Goal: Entertainment & Leisure: Consume media (video, audio)

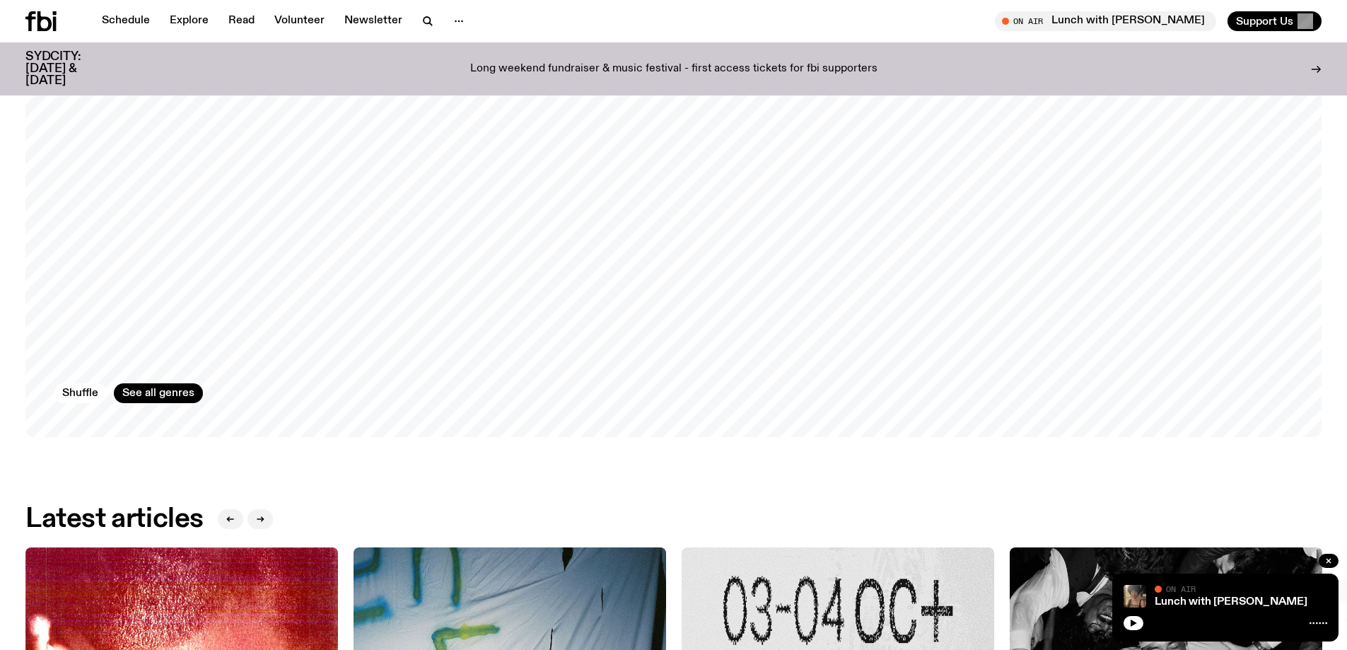
scroll to position [1405, 0]
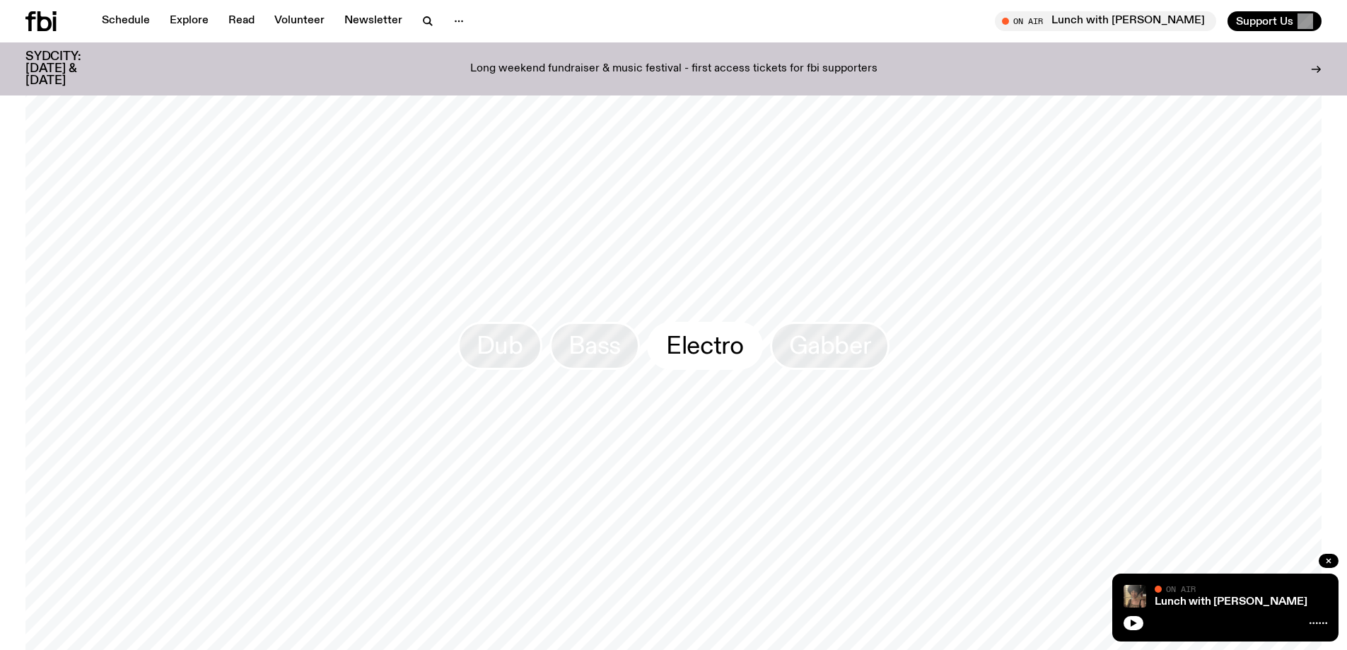
click at [728, 335] on span "Electro" at bounding box center [704, 346] width 77 height 28
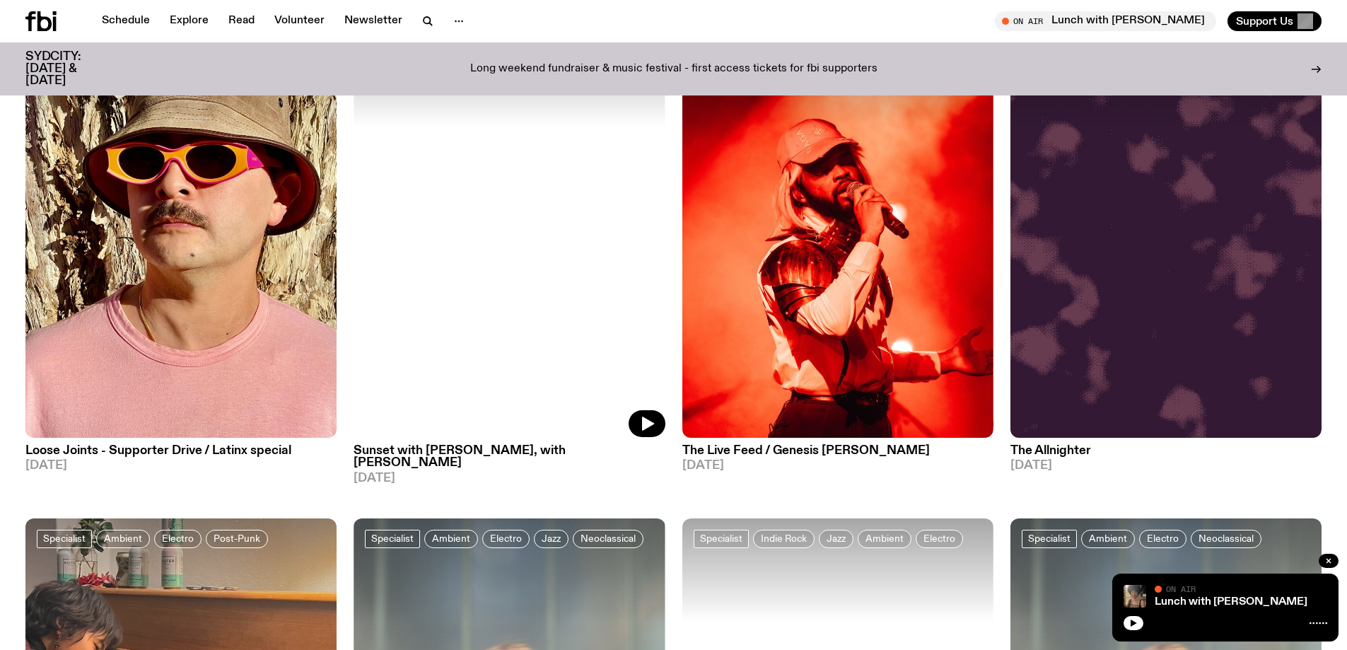
scroll to position [2255, 0]
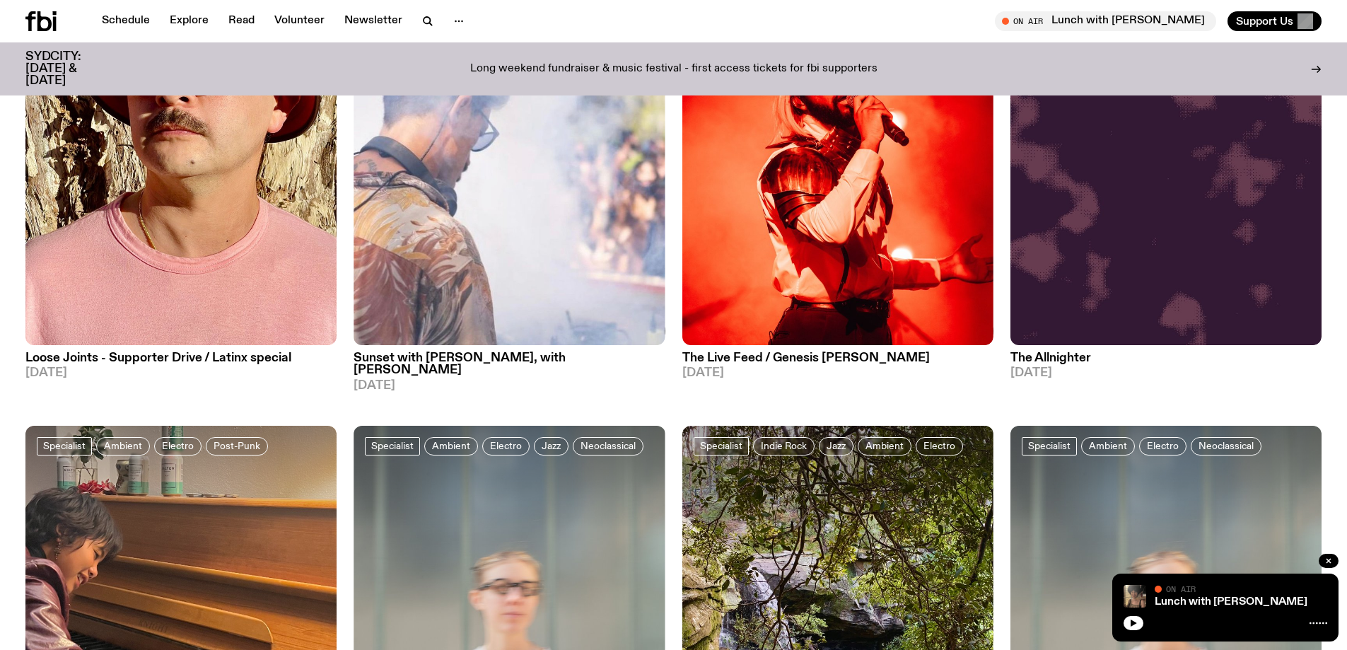
click at [1063, 352] on h3 "The Allnighter" at bounding box center [1165, 358] width 311 height 12
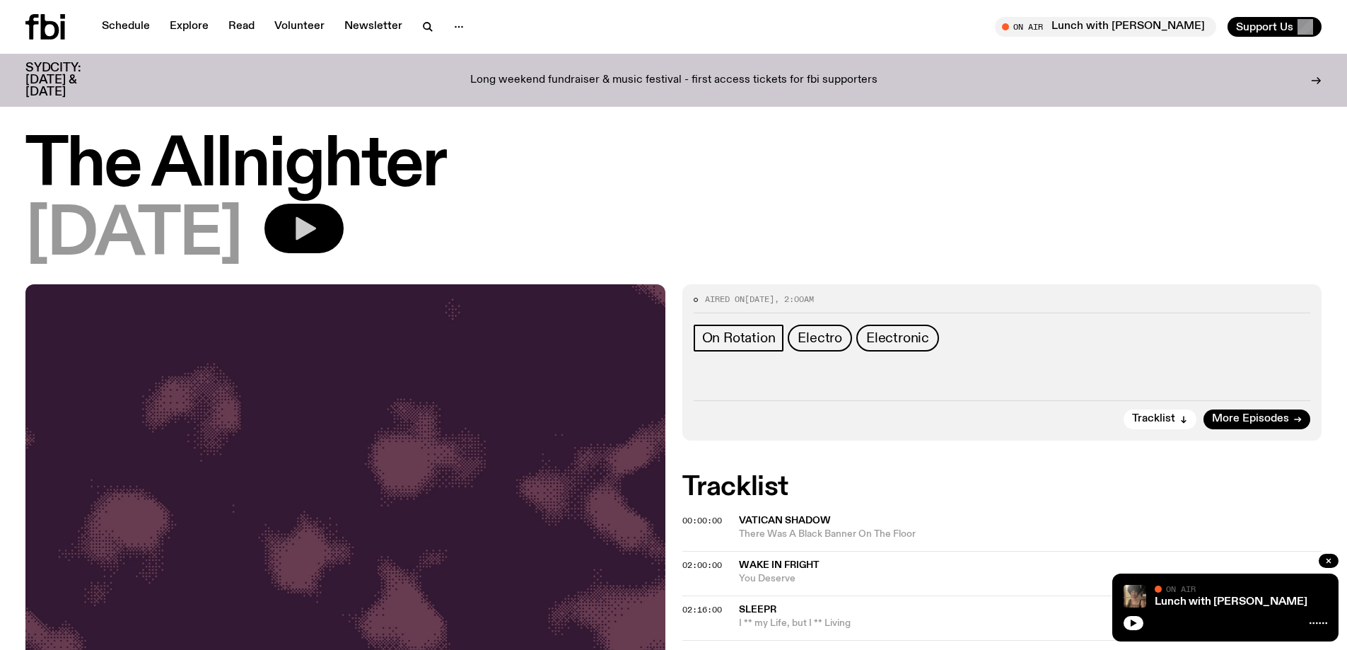
click at [342, 214] on button "button" at bounding box center [303, 228] width 79 height 49
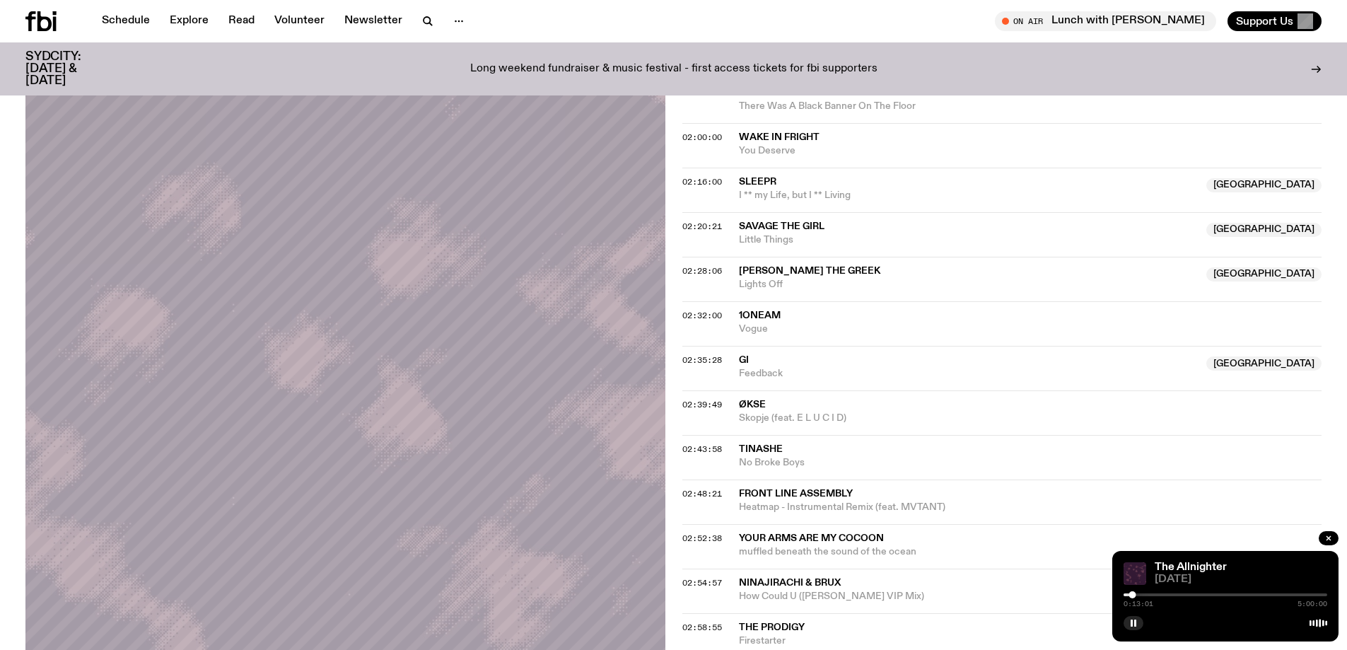
scroll to position [204, 0]
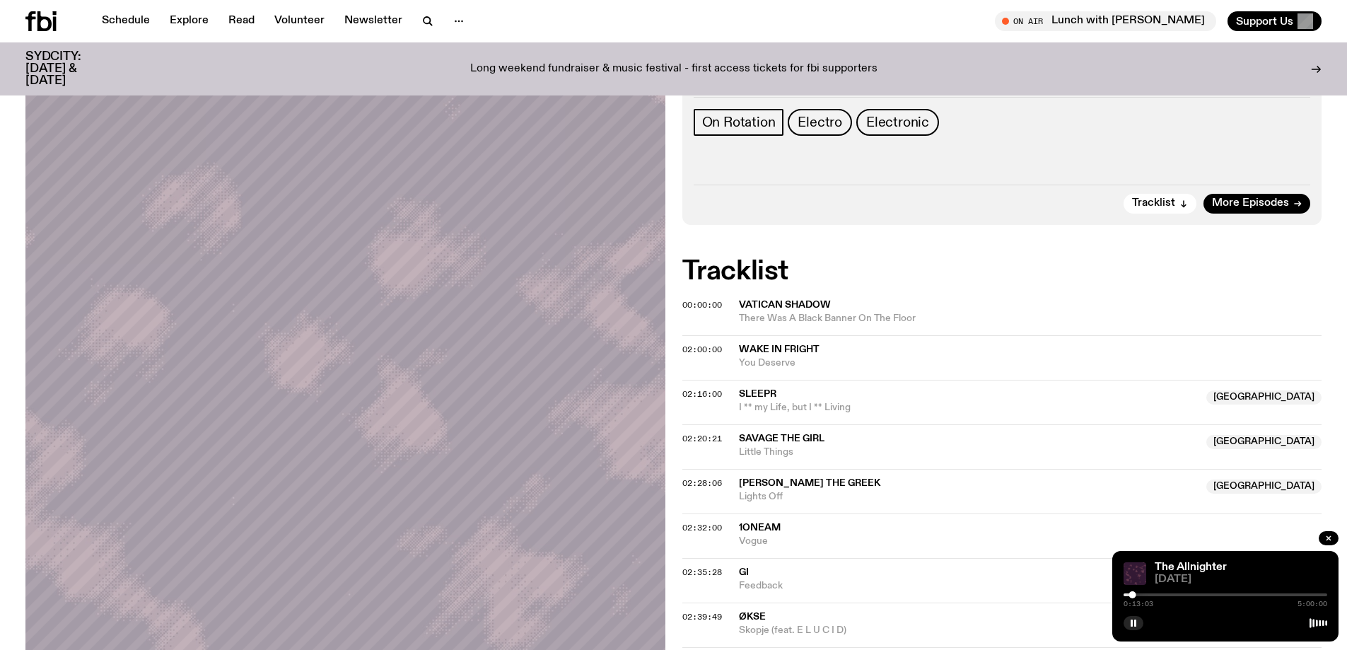
click at [1139, 594] on div at bounding box center [1225, 594] width 204 height 3
click at [1148, 594] on div at bounding box center [1225, 594] width 204 height 3
click at [1162, 592] on div "0:41:17 5:00:00" at bounding box center [1225, 598] width 204 height 17
click at [1158, 592] on div "0:41:18 5:00:00" at bounding box center [1225, 598] width 204 height 17
click at [1158, 595] on div at bounding box center [1225, 594] width 204 height 3
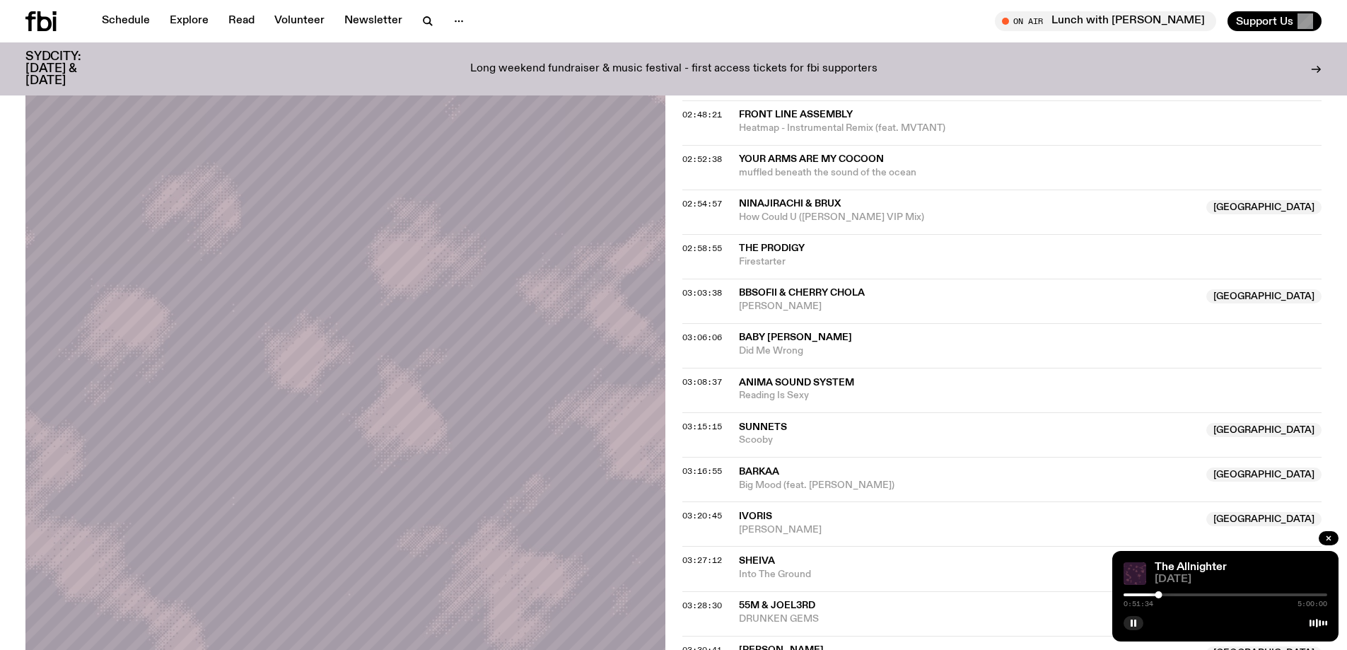
scroll to position [770, 0]
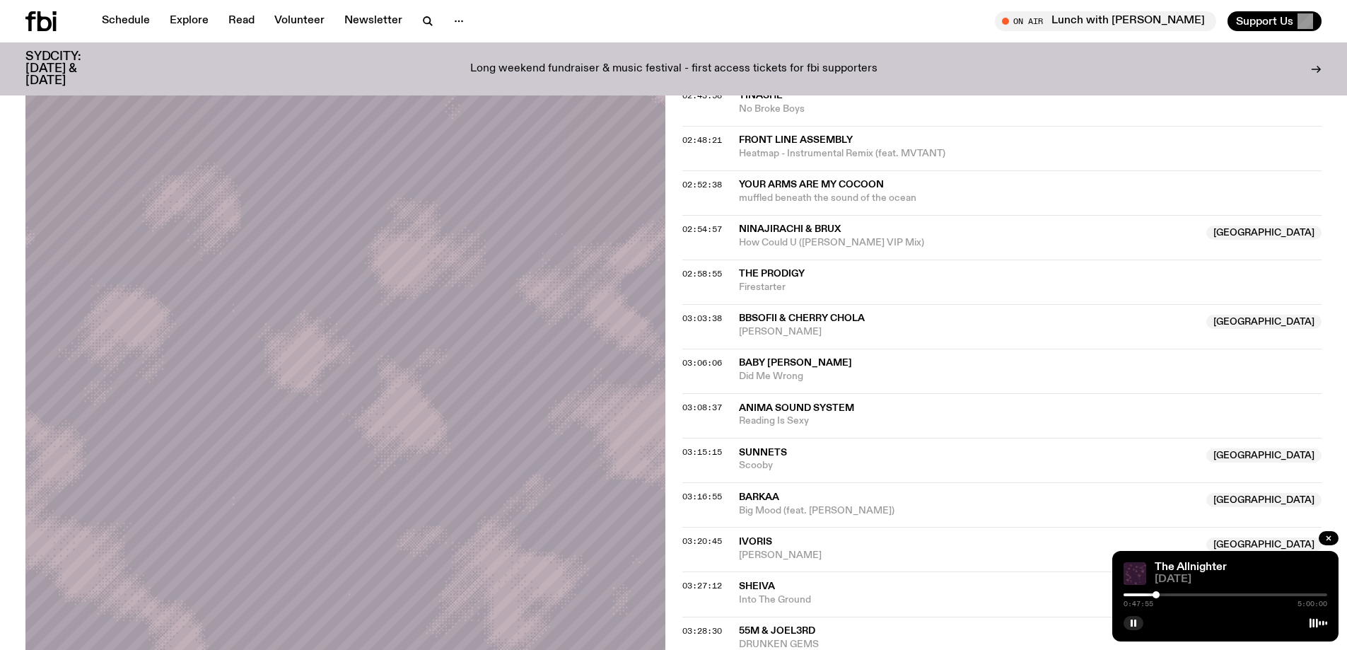
click at [1156, 596] on div at bounding box center [1155, 594] width 7 height 7
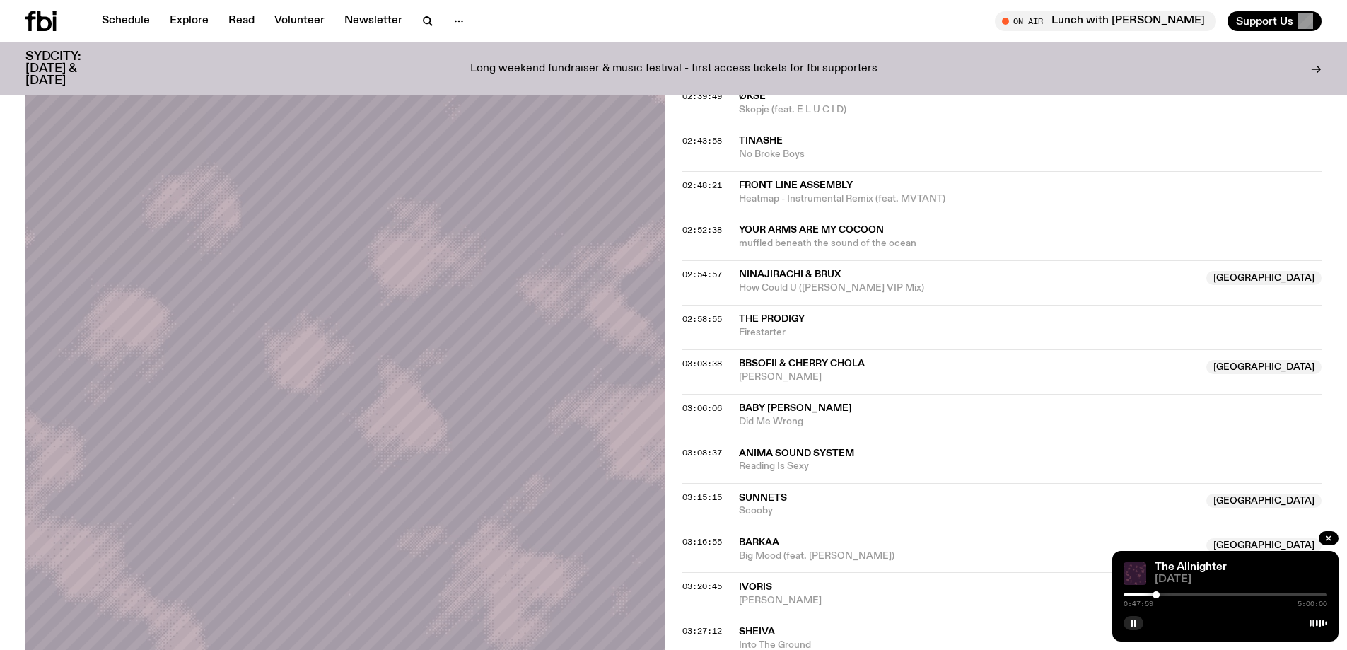
scroll to position [699, 0]
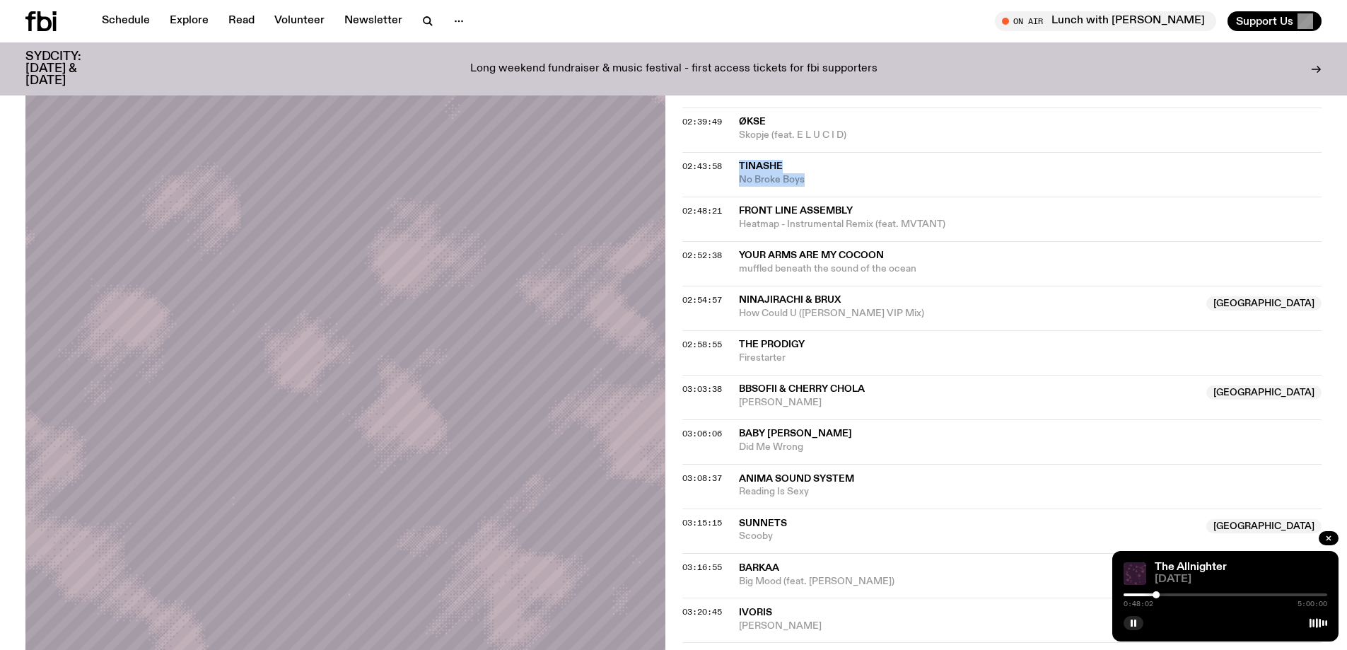
drag, startPoint x: 738, startPoint y: 164, endPoint x: 804, endPoint y: 187, distance: 69.5
click at [804, 187] on div "Tinashe No Broke Boys" at bounding box center [1030, 173] width 583 height 27
copy div "Tinashe No Broke Boys"
drag, startPoint x: 738, startPoint y: 208, endPoint x: 872, endPoint y: 229, distance: 136.0
click at [872, 229] on div "Front Line Assembly Heatmap - Instrumental Remix (feat. MVTANT)" at bounding box center [1030, 217] width 583 height 27
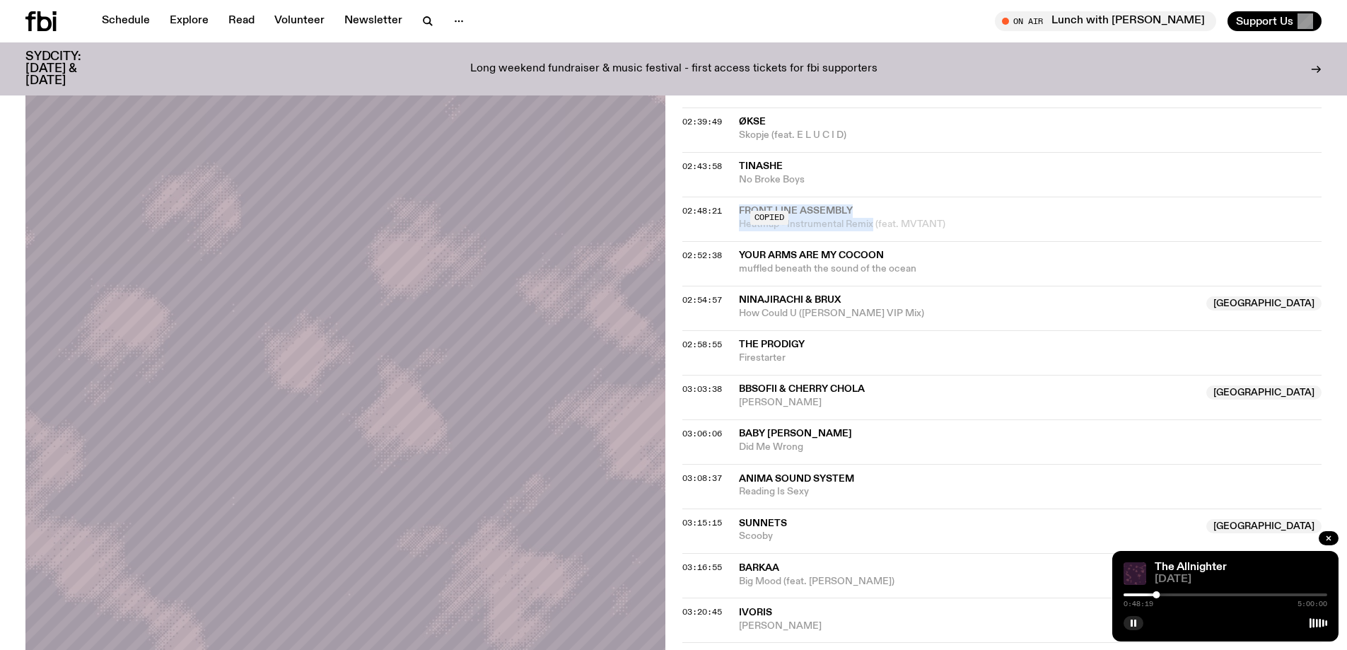
copy div "Front Line Assembly Heatmap - Instrumental Remix"
click at [1131, 623] on rect "button" at bounding box center [1132, 622] width 2 height 7
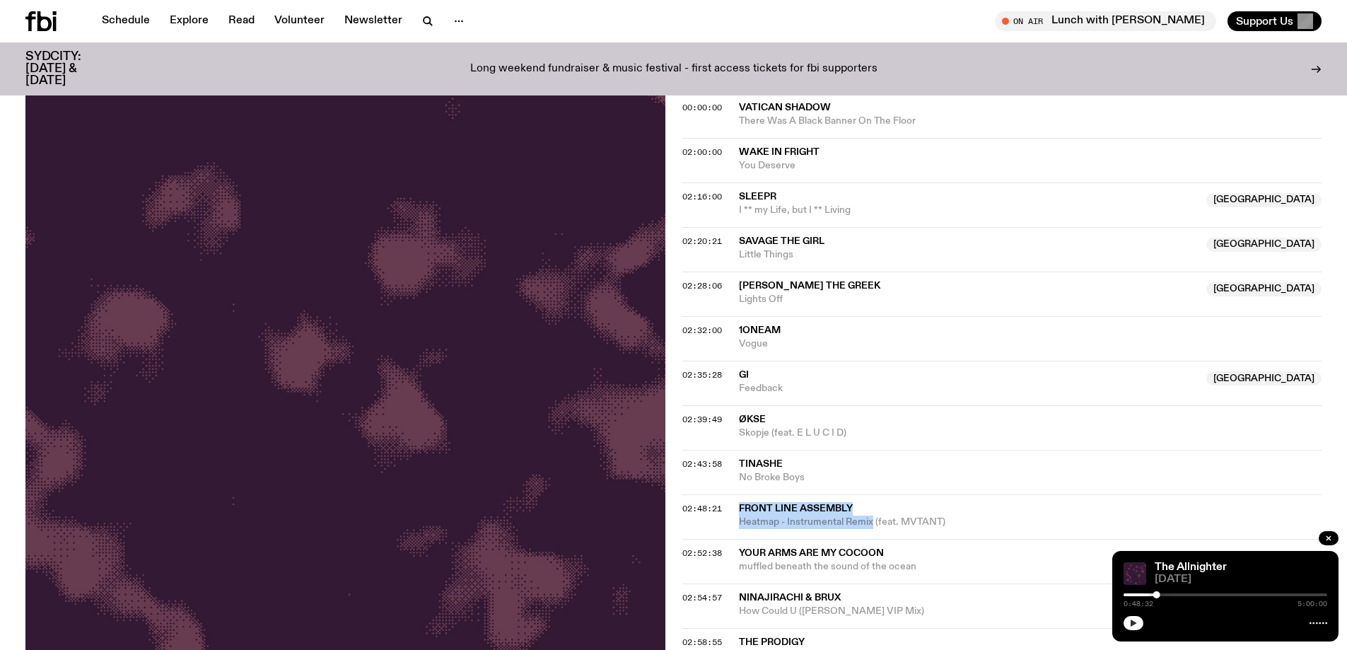
scroll to position [487, 0]
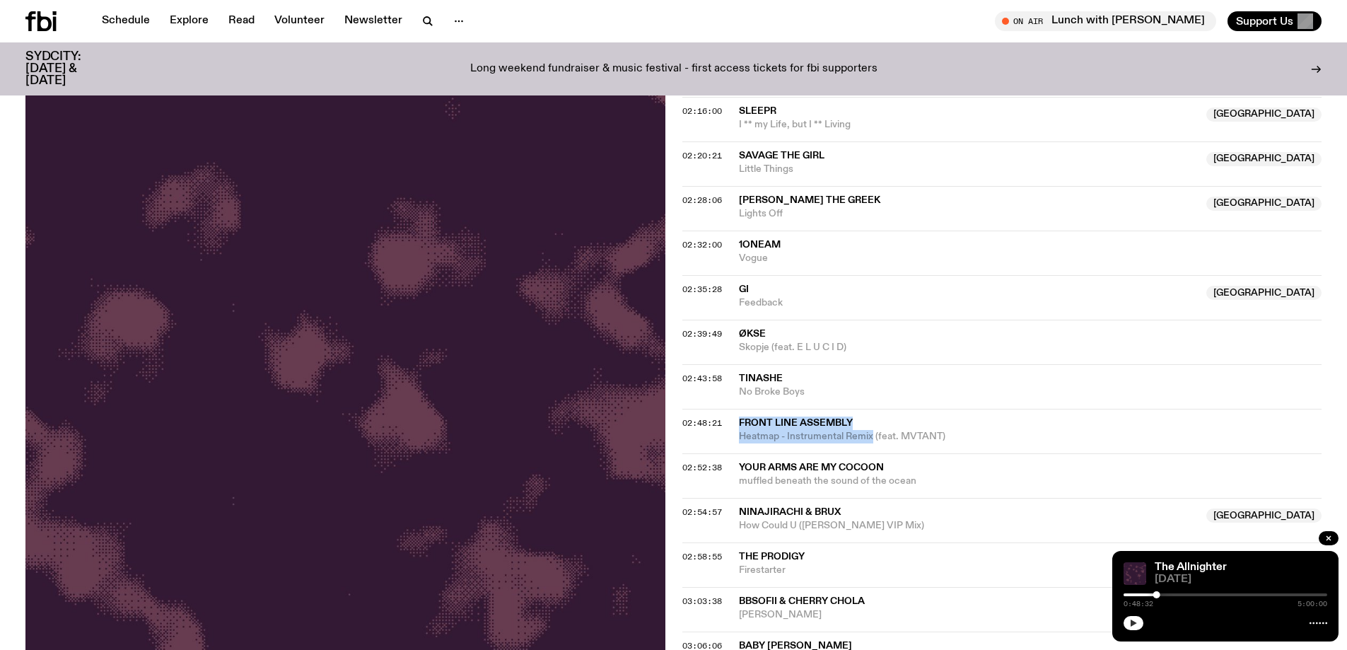
click at [1136, 623] on icon "button" at bounding box center [1134, 622] width 6 height 7
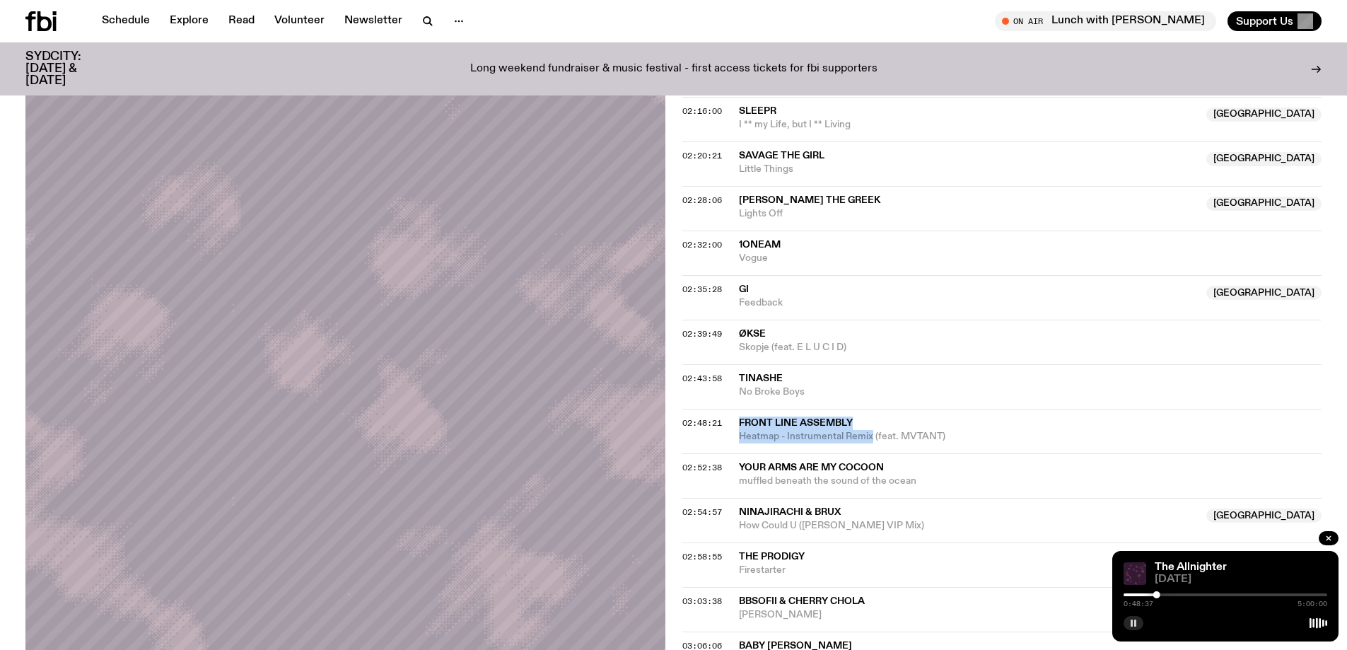
click at [1135, 621] on rect "button" at bounding box center [1135, 622] width 2 height 7
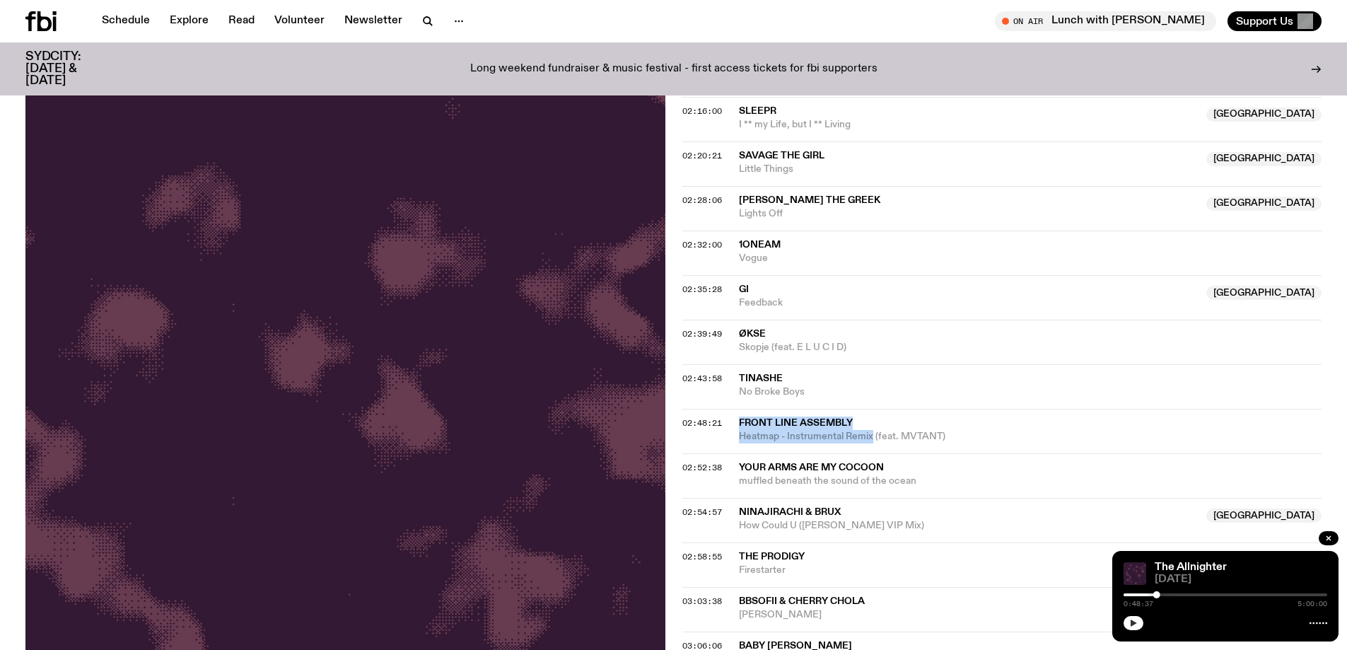
click at [1132, 627] on button "button" at bounding box center [1133, 623] width 20 height 14
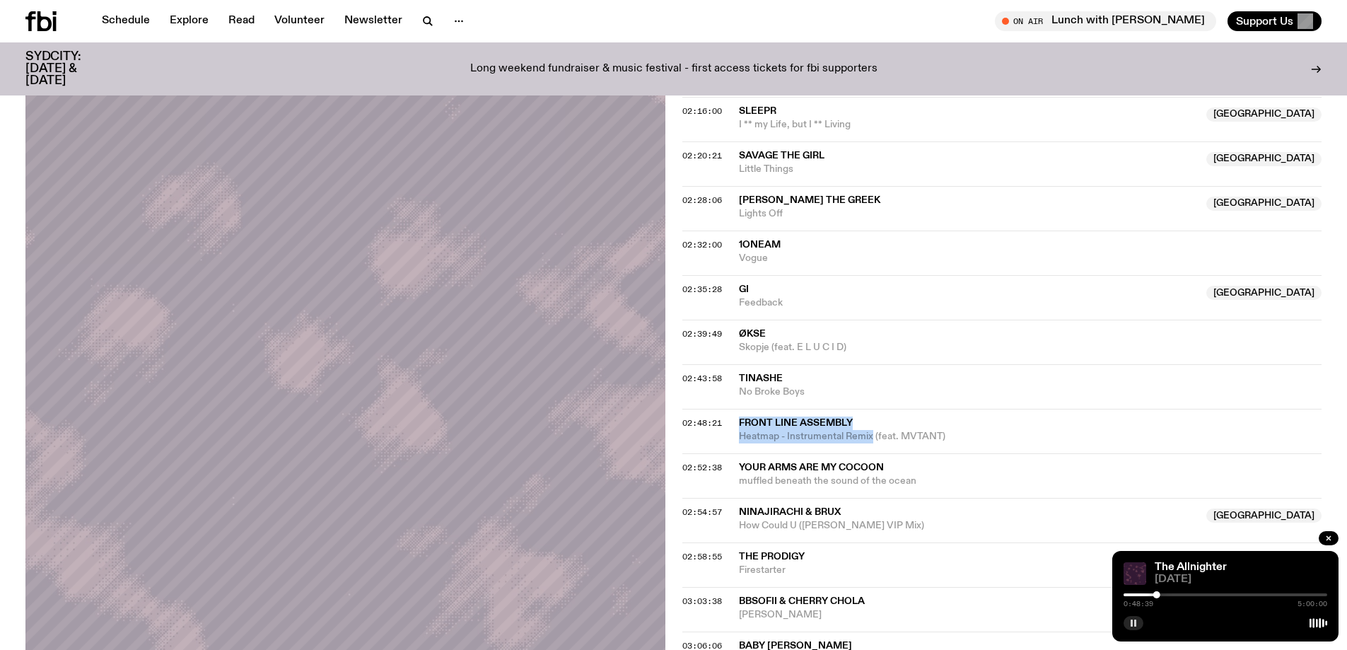
click at [1133, 621] on icon "button" at bounding box center [1133, 623] width 8 height 8
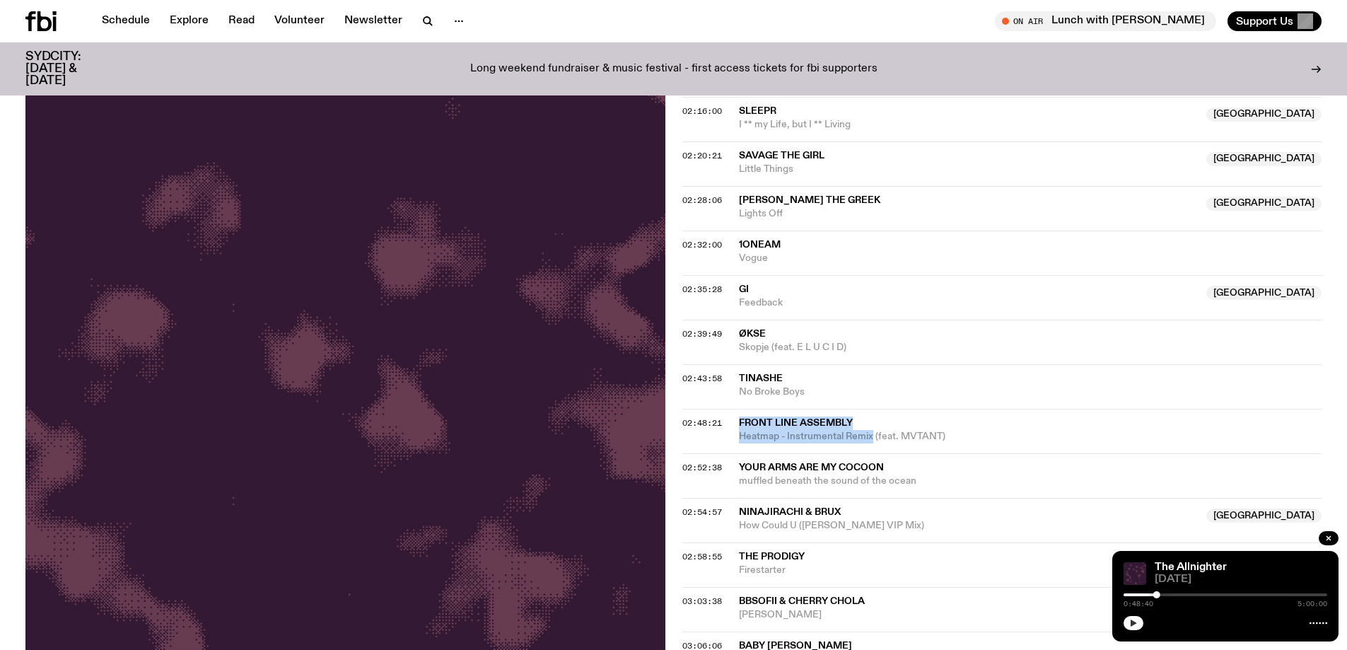
click at [1133, 621] on icon "button" at bounding box center [1133, 623] width 8 height 8
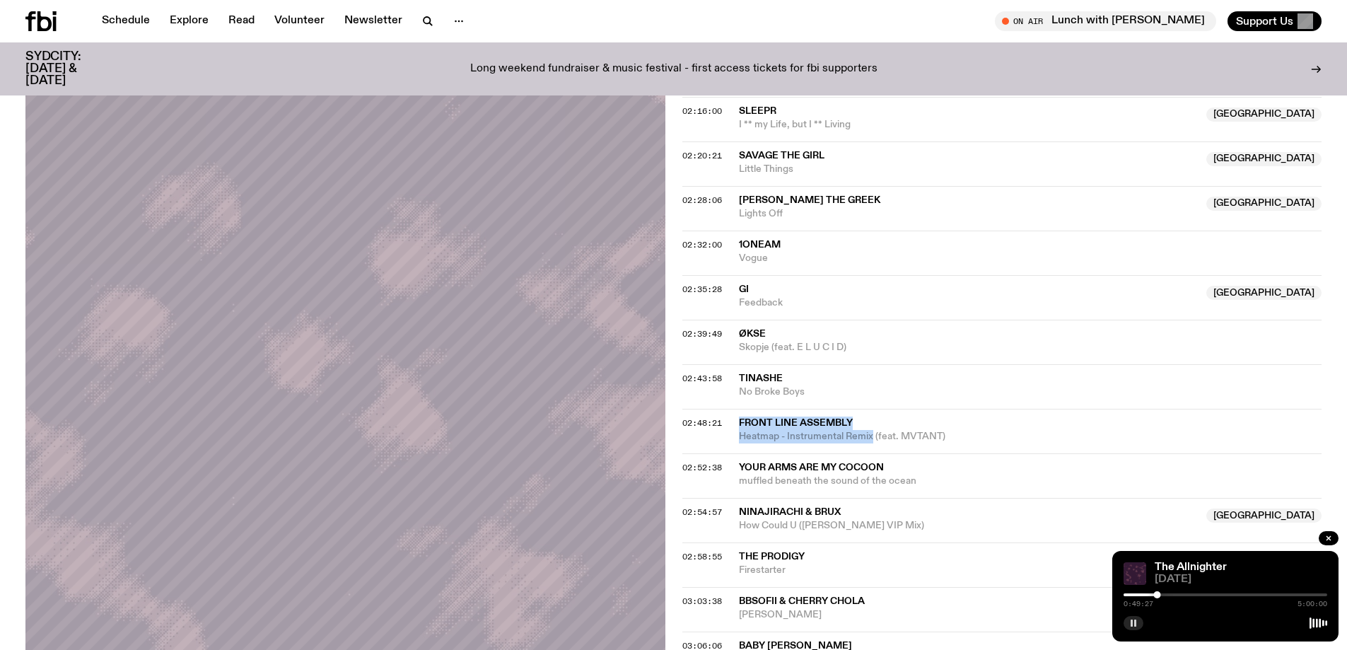
click at [1126, 625] on button "button" at bounding box center [1133, 623] width 20 height 14
